Goal: Information Seeking & Learning: Learn about a topic

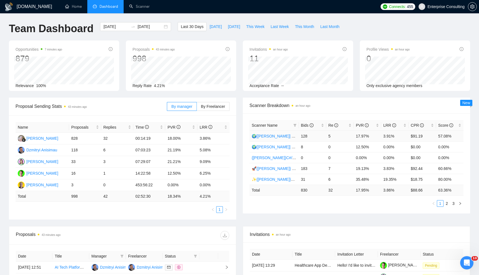
click at [266, 138] on td "🌍[[PERSON_NAME]] Native Mobile WW" at bounding box center [273, 136] width 49 height 11
click at [267, 136] on link "🌍[[PERSON_NAME]] Native Mobile WW" at bounding box center [288, 136] width 72 height 4
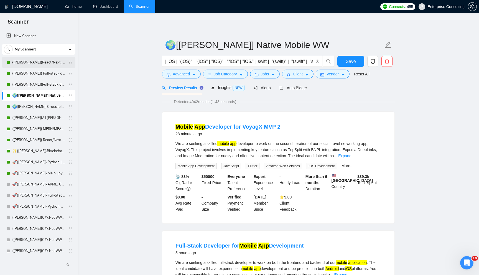
click at [40, 66] on link "{[PERSON_NAME]}React/Next.js/Node.js (Long-term, All Niches)" at bounding box center [38, 62] width 53 height 11
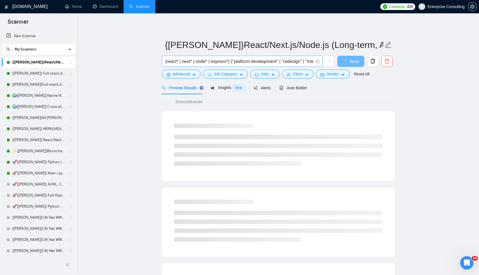
click at [317, 60] on icon "info-circle" at bounding box center [317, 61] width 0 height 2
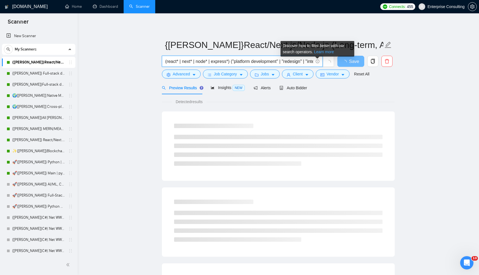
click at [323, 51] on link "Learn more" at bounding box center [324, 52] width 20 height 4
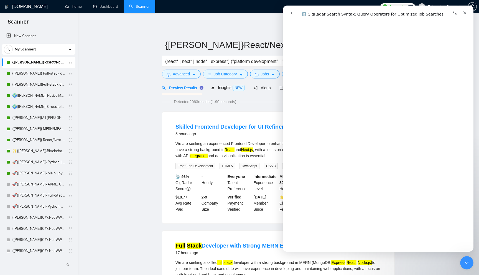
scroll to position [1954, 0]
click at [379, 244] on link "Open in help center" at bounding box center [378, 243] width 44 height 4
